Goal: Task Accomplishment & Management: Use online tool/utility

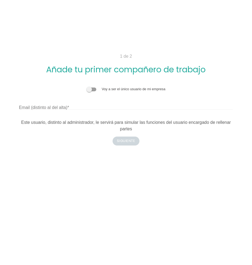
click at [225, 15] on body "1 de 2 Añade tu primer compañero de trabajo Voy a ser el único usuario de mi em…" at bounding box center [126, 132] width 252 height 265
click at [66, 108] on label "Email (distinto al del alta)" at bounding box center [44, 107] width 50 height 7
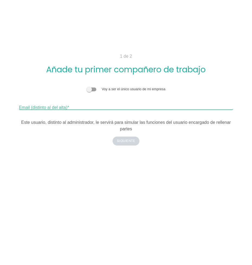
click at [66, 108] on input "Email (distinto al del alta)" at bounding box center [126, 105] width 214 height 9
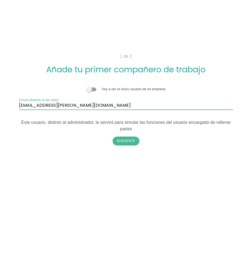
type input "[EMAIL_ADDRESS][PERSON_NAME][DOMAIN_NAME]"
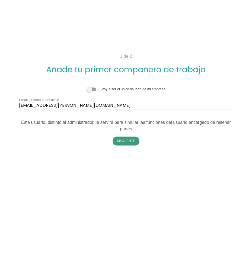
click at [116, 141] on button "Siguiente" at bounding box center [125, 141] width 27 height 9
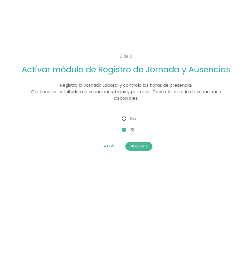
click at [128, 115] on form "Voy a ser el único usuario de mi empresa [EMAIL_ADDRESS][PERSON_NAME][DOMAIN_NA…" at bounding box center [125, 131] width 53 height 40
click at [128, 118] on span "No" at bounding box center [128, 118] width 15 height 7
click at [124, 118] on input "No" at bounding box center [123, 117] width 4 height 4
radio input "true"
click at [136, 146] on button "Siguiente" at bounding box center [138, 146] width 27 height 9
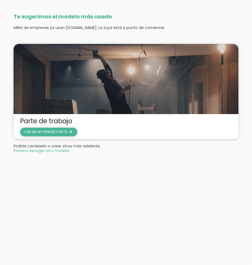
click at [51, 130] on span "CREAR MI PRIMER PARTE arrow_forward" at bounding box center [48, 131] width 49 height 5
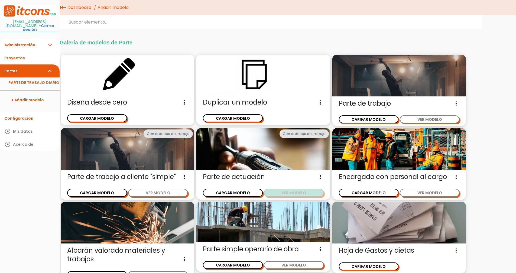
click at [281, 191] on button "VER MODELO" at bounding box center [294, 193] width 60 height 8
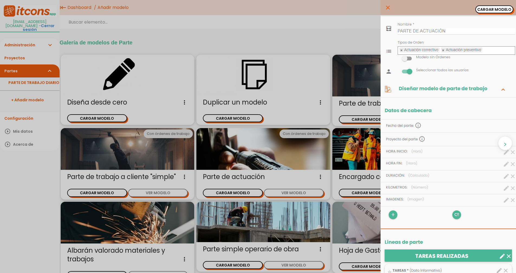
click at [385, 8] on icon "close" at bounding box center [388, 7] width 7 height 15
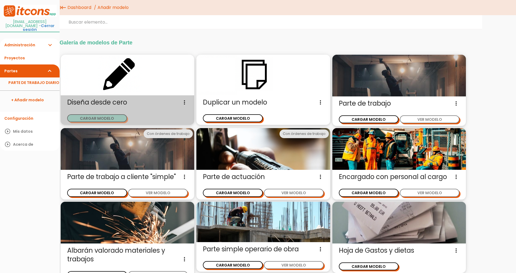
click at [87, 118] on button "CARGAR MODELO" at bounding box center [97, 118] width 60 height 8
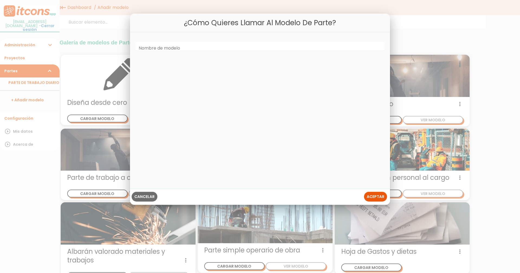
click at [131, 194] on div "Cancelar Aceptar" at bounding box center [260, 197] width 260 height 16
click at [138, 194] on span "Cancelar" at bounding box center [144, 196] width 20 height 5
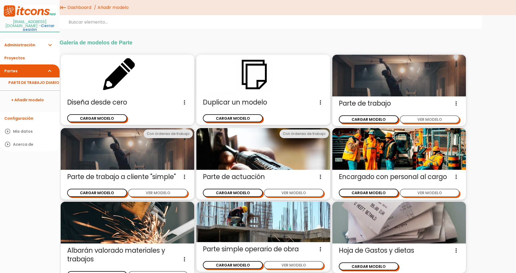
click at [123, 100] on span "Diseña desde cero Diseña un nuevo modelo de parte de trabajo sin ninguna otra r…" at bounding box center [127, 102] width 121 height 9
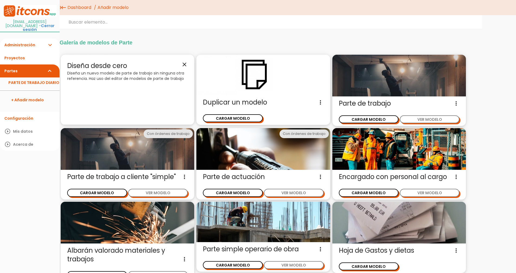
click at [137, 84] on div "Diseña desde cero close Diseña un nuevo modelo de parte de trabajo sin ninguna …" at bounding box center [128, 90] width 134 height 70
click at [134, 76] on p "Diseña un nuevo modelo de parte de trabajo sin ninguna otra referencia. Haz uso…" at bounding box center [127, 75] width 121 height 11
click at [186, 65] on icon "close" at bounding box center [184, 64] width 7 height 7
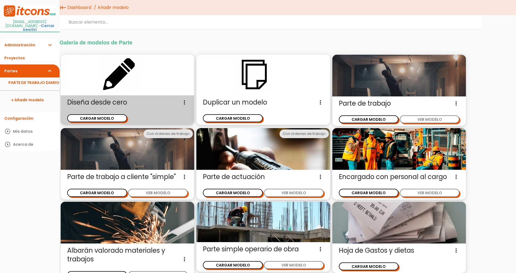
click at [186, 105] on icon "more_vert" at bounding box center [184, 102] width 7 height 9
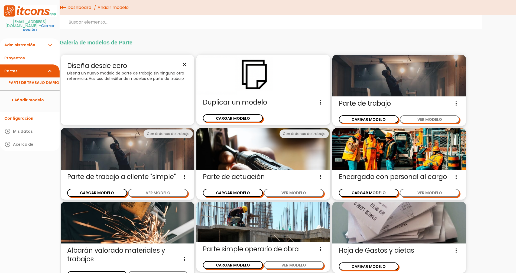
click at [186, 65] on icon "close" at bounding box center [184, 64] width 7 height 7
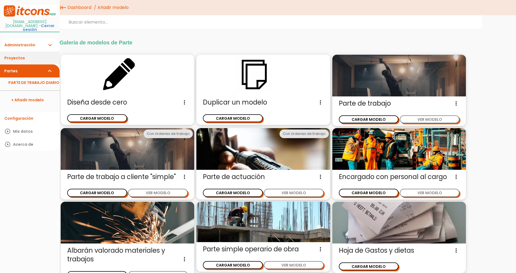
click at [31, 54] on link "Proyectos" at bounding box center [30, 57] width 60 height 13
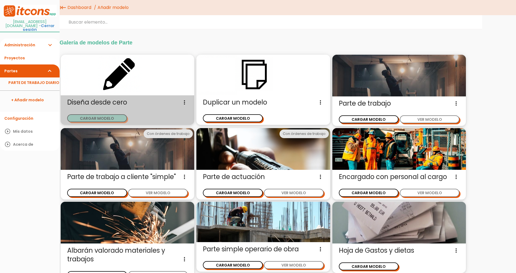
click at [107, 118] on button "CARGAR MODELO" at bounding box center [97, 118] width 60 height 8
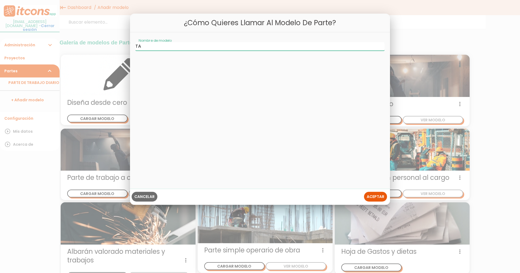
type input "T"
type input "BITÁCORA OPERACIONES"
click at [371, 200] on button "Aceptar" at bounding box center [375, 197] width 23 height 10
